Goal: Find specific page/section

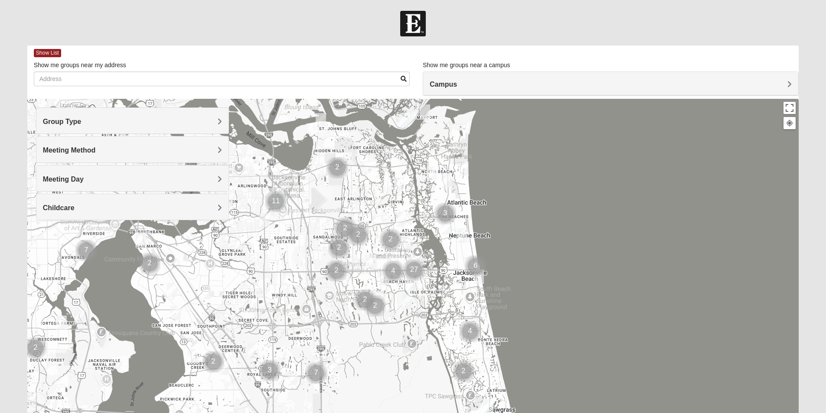
click at [216, 121] on h4 "Group Type" at bounding box center [132, 122] width 179 height 8
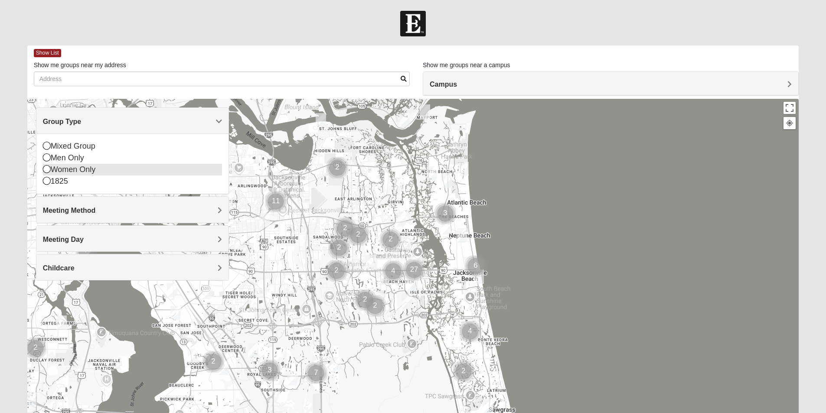
click at [46, 168] on icon at bounding box center [47, 169] width 8 height 8
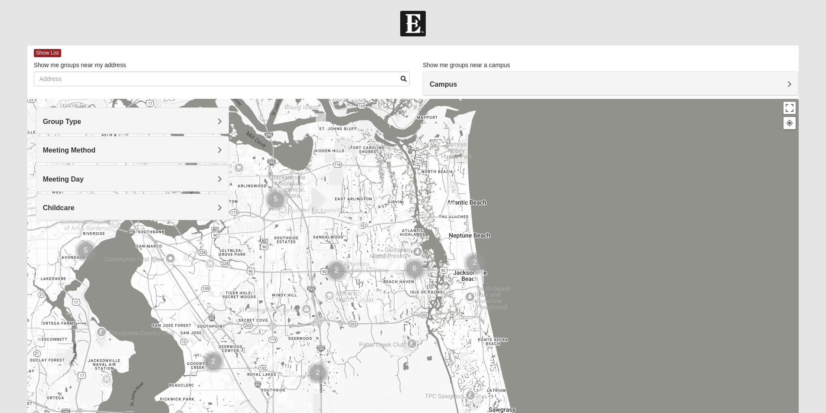
click at [180, 150] on h4 "Meeting Method" at bounding box center [132, 150] width 179 height 8
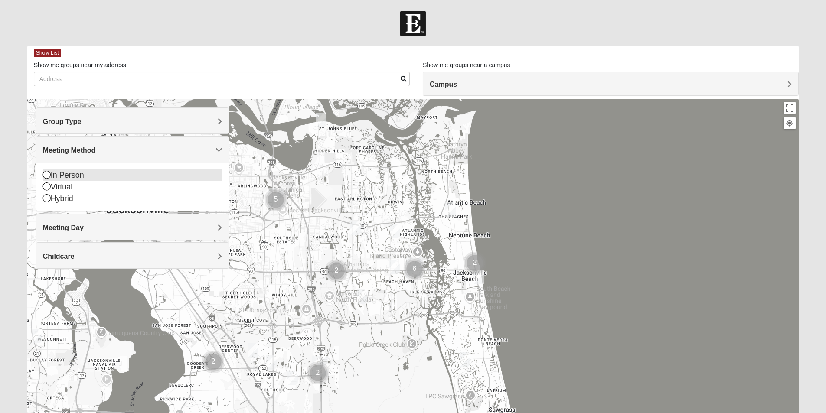
click at [45, 173] on icon at bounding box center [47, 175] width 8 height 8
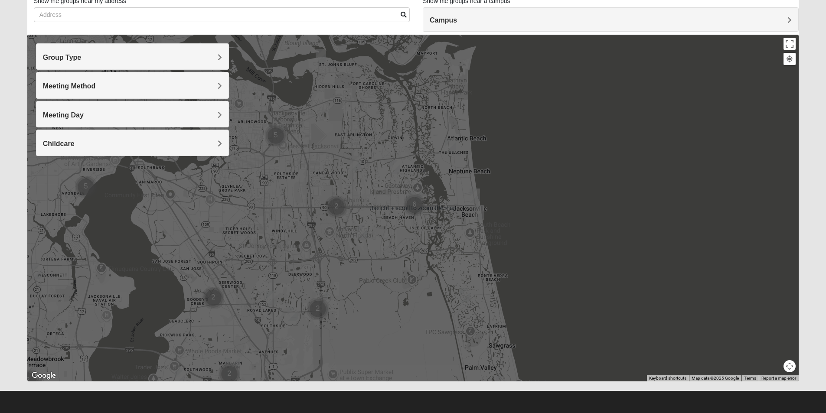
scroll to position [21, 0]
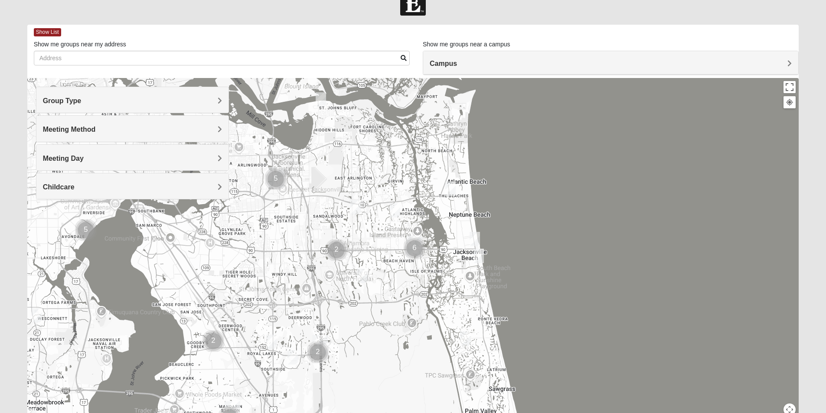
click at [693, 61] on h4 "Campus" at bounding box center [611, 63] width 362 height 8
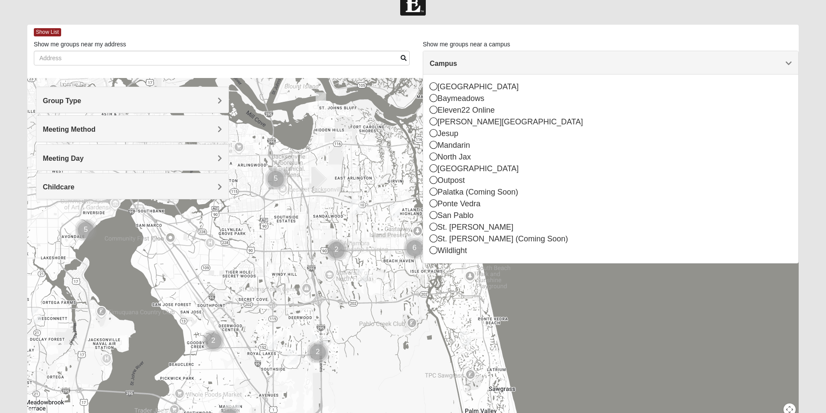
click at [693, 61] on h4 "Campus" at bounding box center [611, 63] width 362 height 8
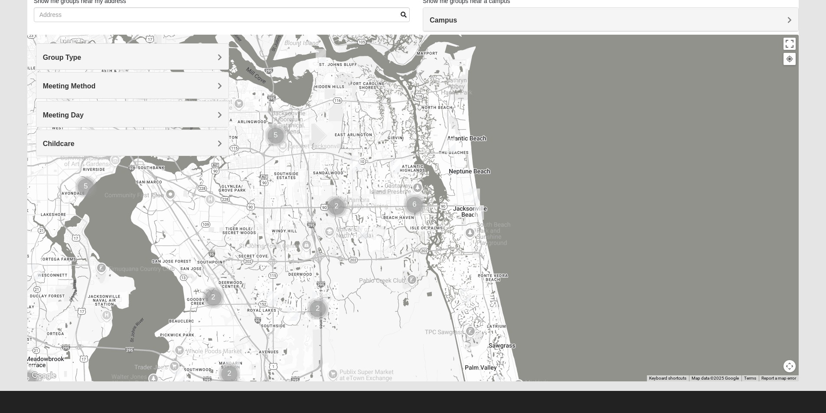
scroll to position [0, 0]
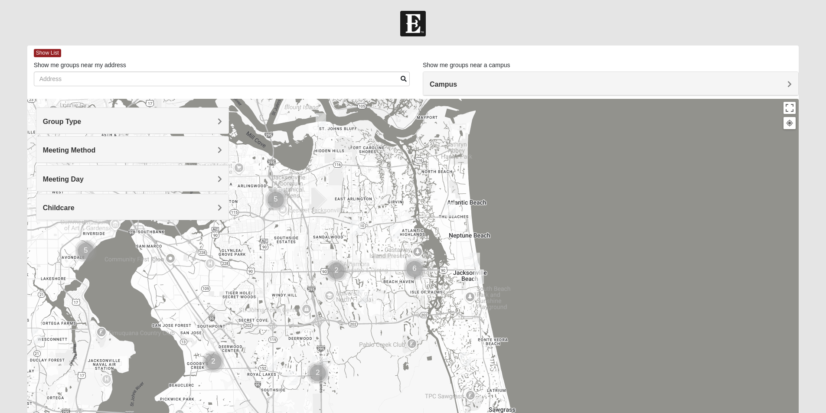
click at [503, 76] on div "Campus" at bounding box center [610, 83] width 375 height 23
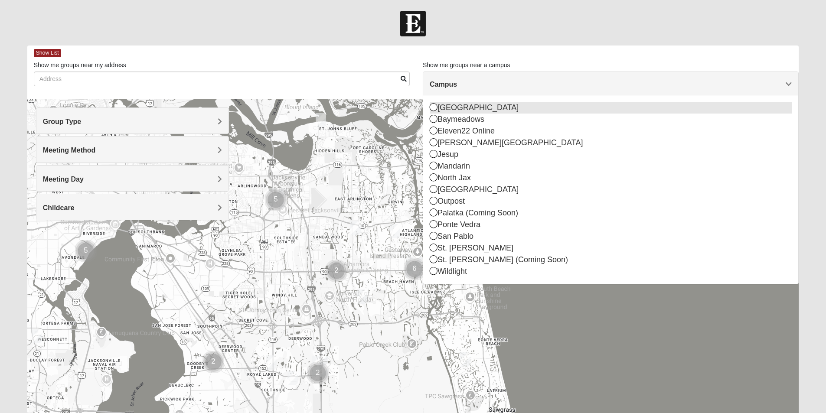
click at [432, 108] on icon at bounding box center [434, 107] width 8 height 8
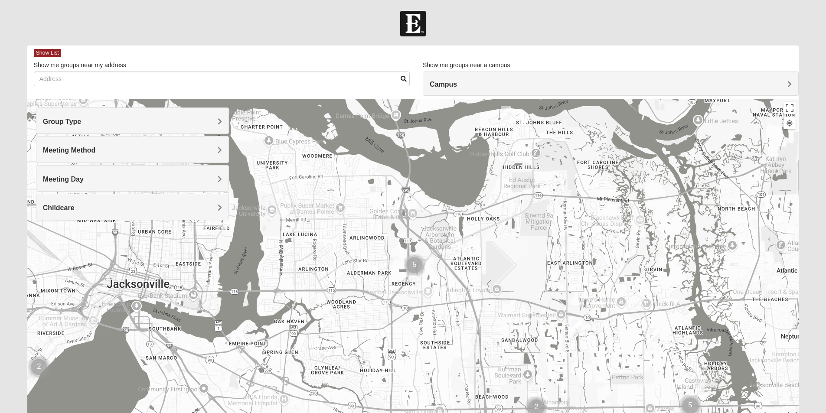
click at [518, 85] on h4 "Campus" at bounding box center [611, 84] width 362 height 8
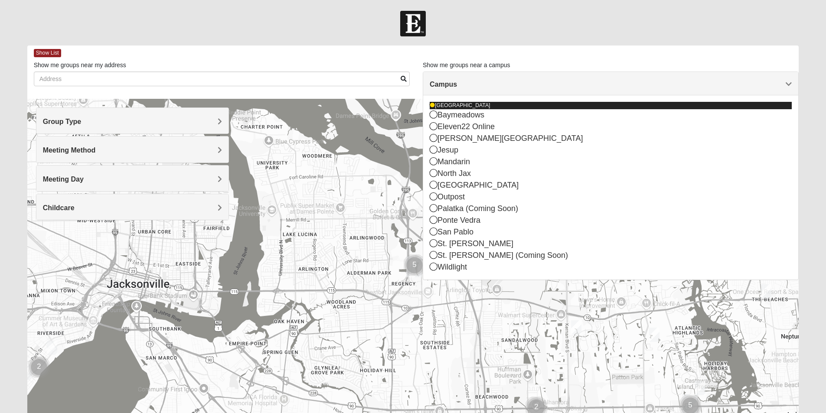
click at [434, 105] on icon at bounding box center [432, 105] width 5 height 5
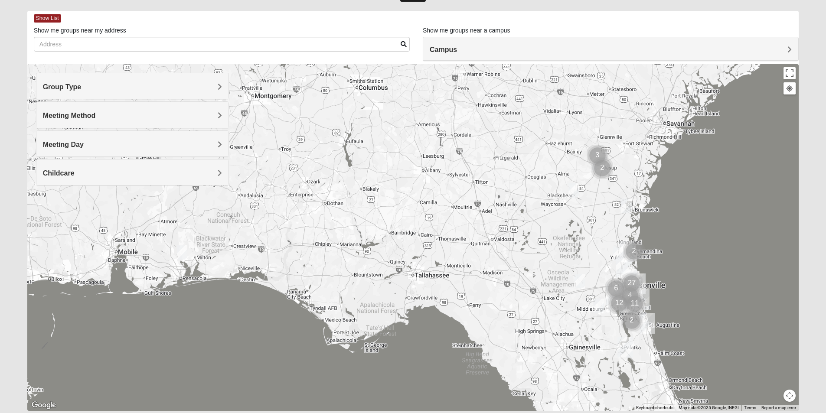
scroll to position [64, 0]
